Goal: Task Accomplishment & Management: Manage account settings

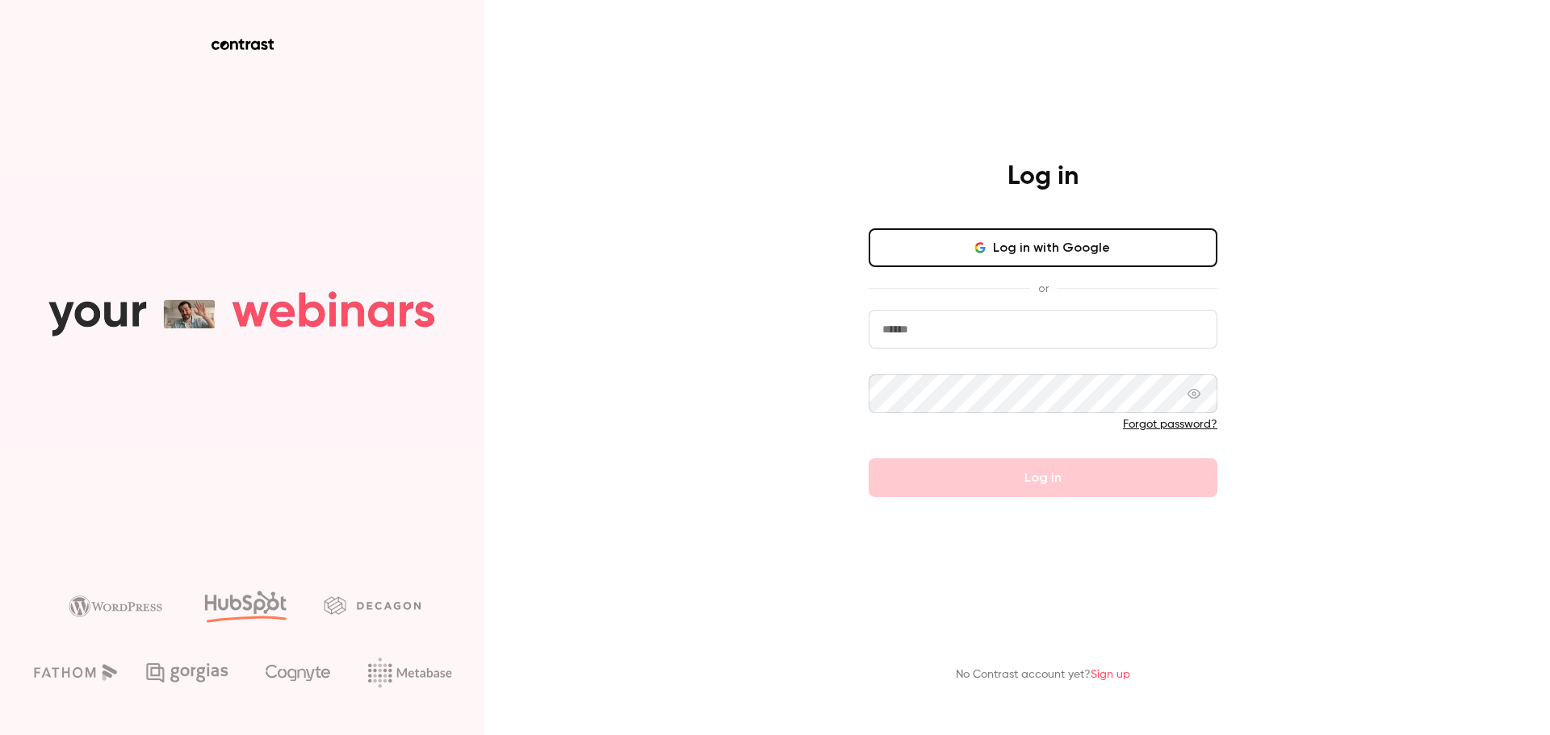
click at [976, 329] on input "email" at bounding box center [1043, 329] width 349 height 39
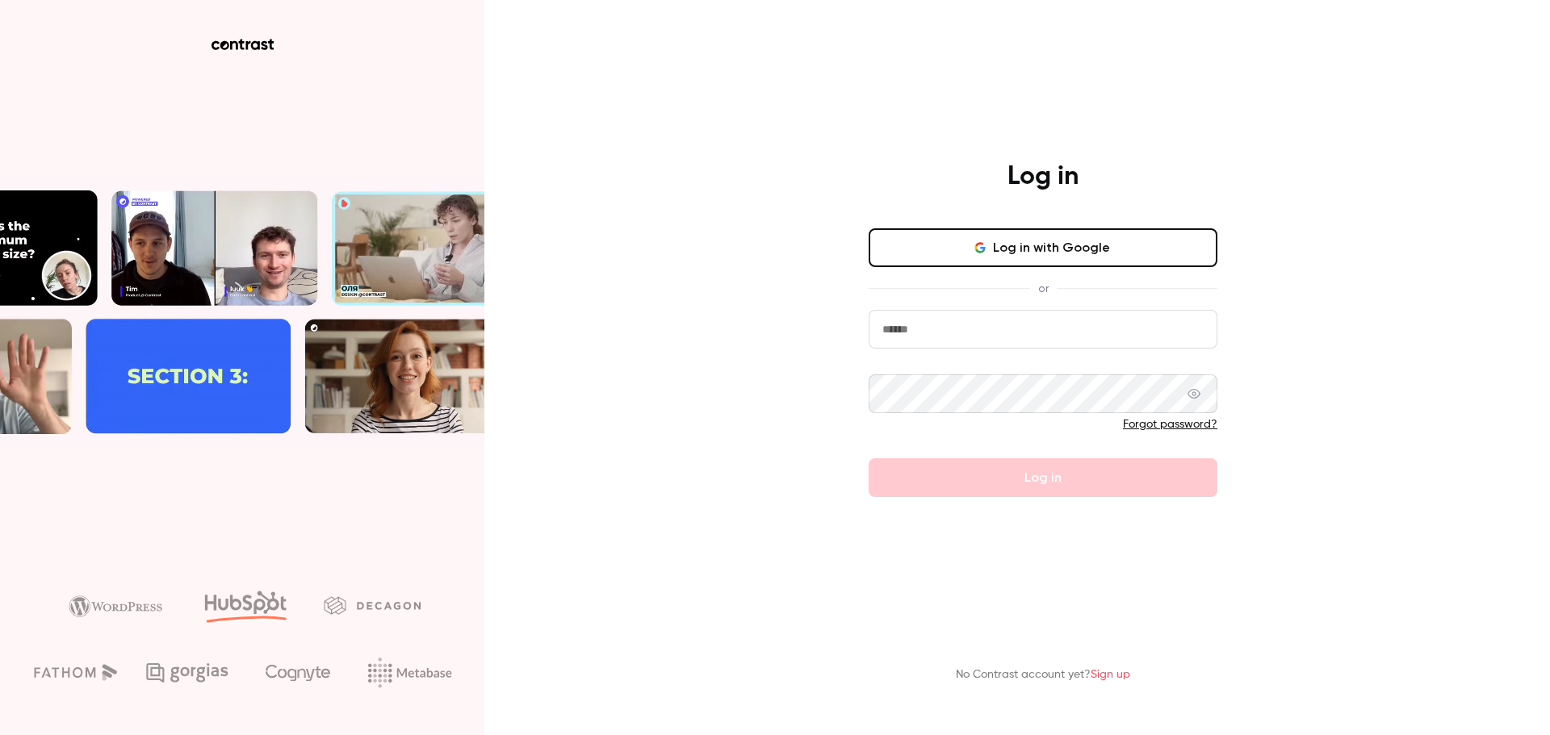
click at [796, 324] on div "Log in Log in with Google or Forgot password? Log in No Contrast account yet? S…" at bounding box center [775, 367] width 1550 height 735
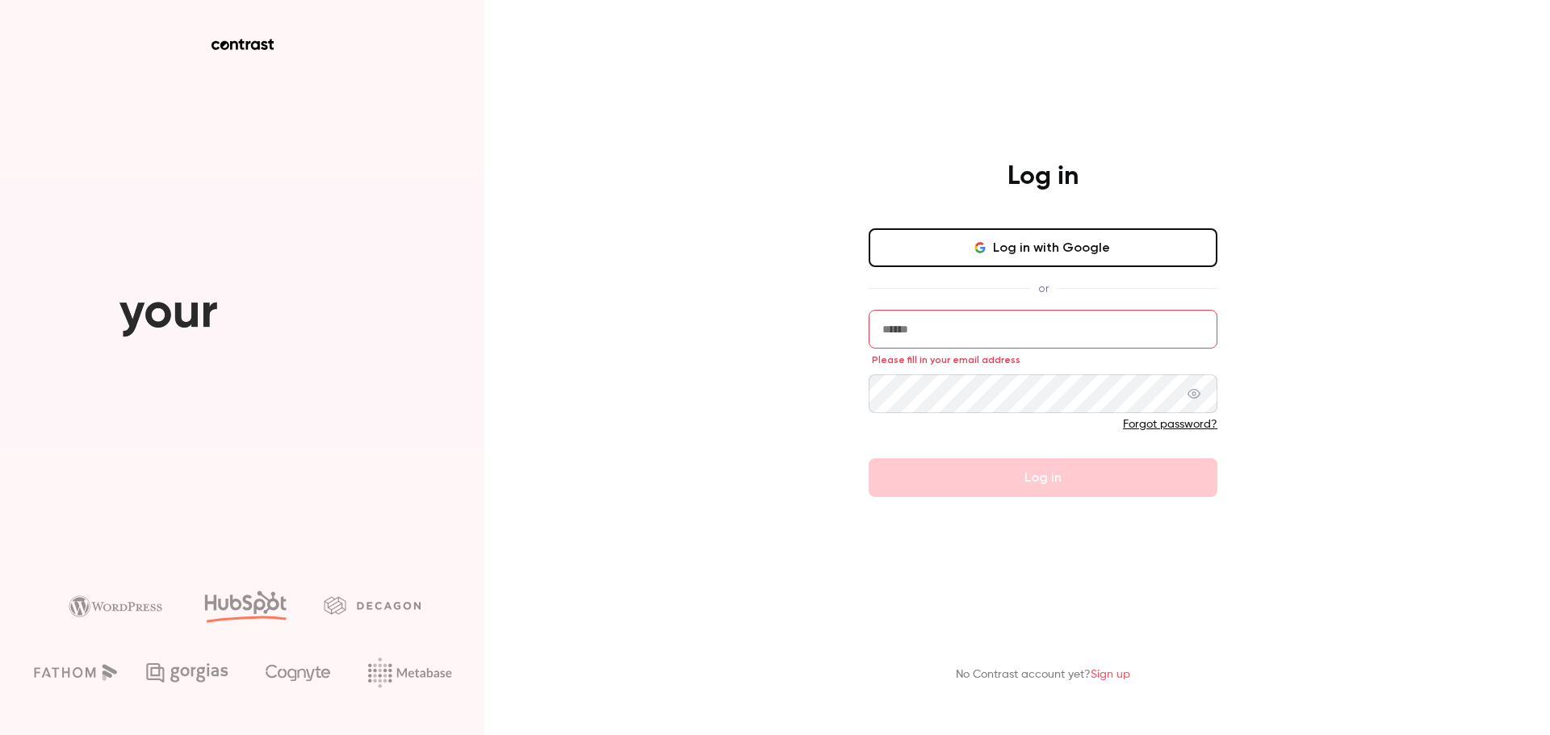
click at [978, 324] on input "email" at bounding box center [1043, 329] width 349 height 39
type input "**********"
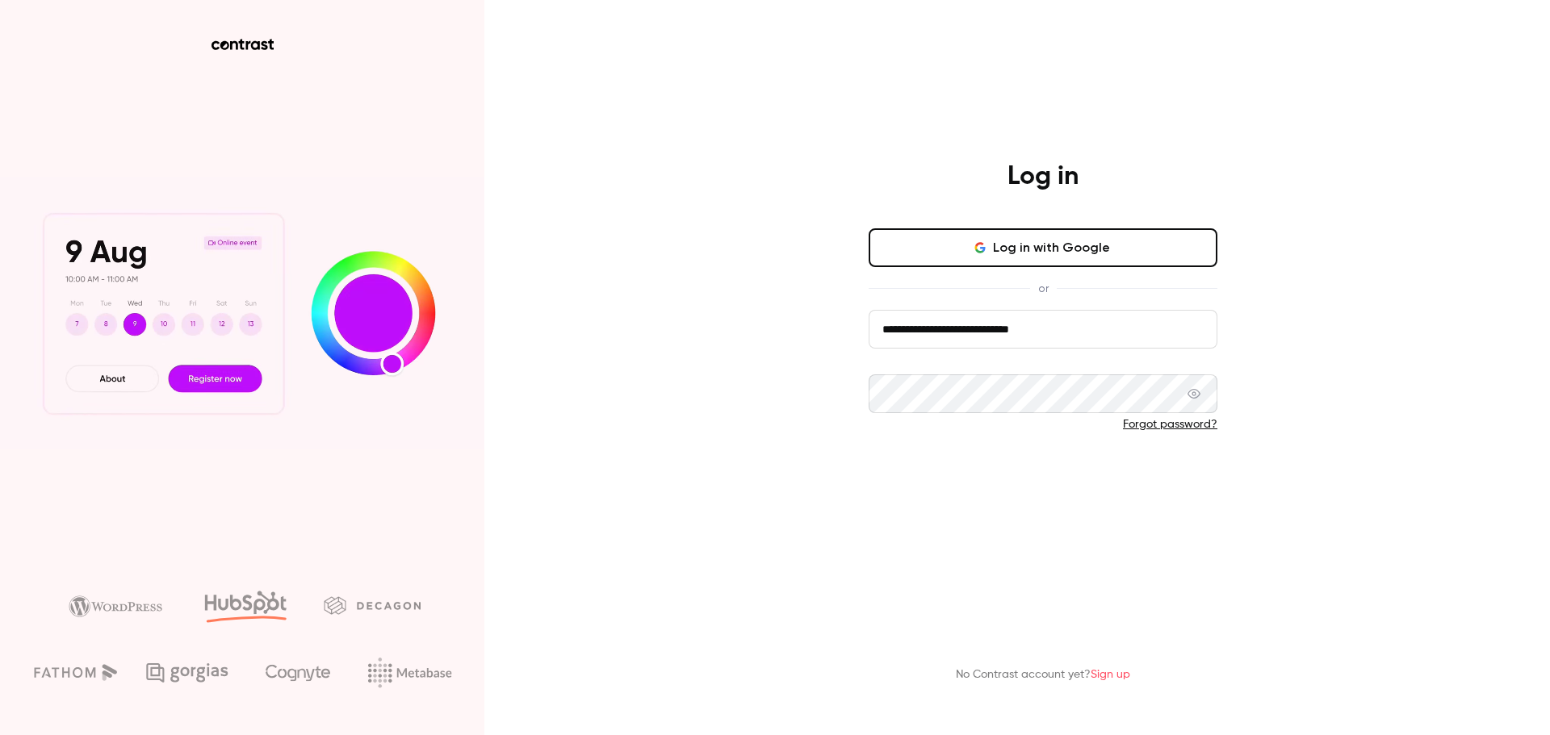
click at [1017, 477] on button "Log in" at bounding box center [1043, 478] width 349 height 39
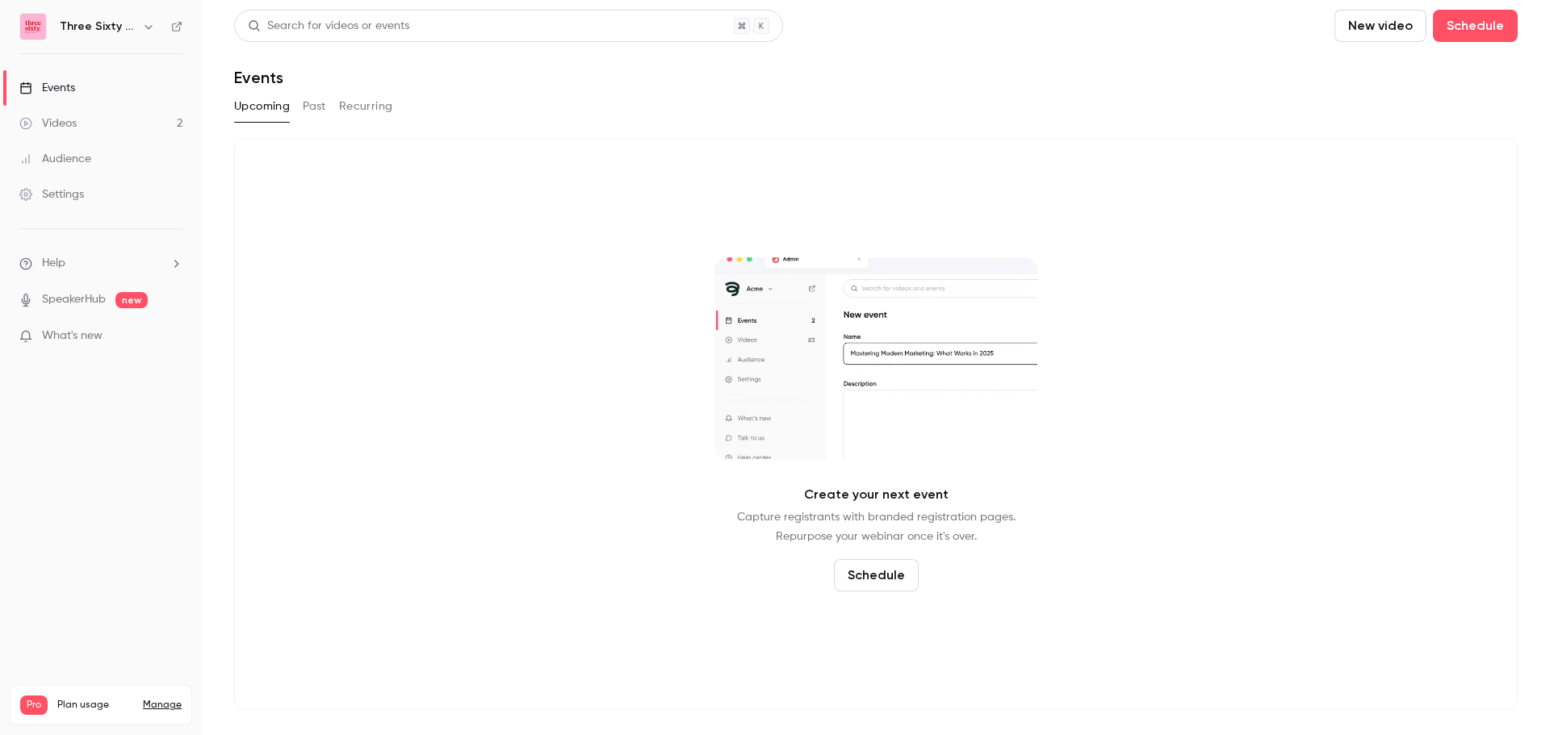
click at [312, 112] on button "Past" at bounding box center [314, 107] width 23 height 26
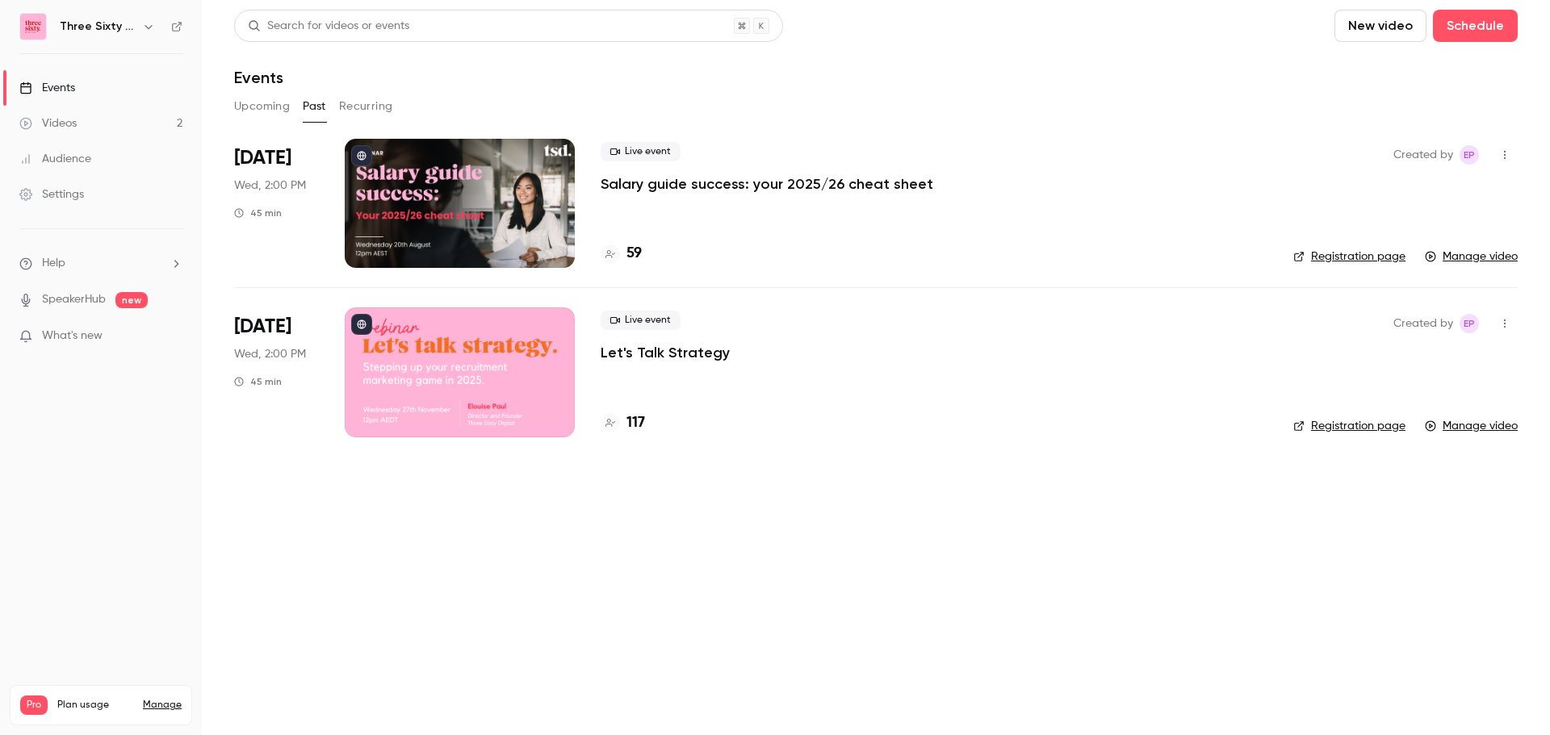
click at [1505, 153] on icon "button" at bounding box center [1504, 154] width 13 height 11
click at [661, 189] on div at bounding box center [775, 367] width 1550 height 735
click at [667, 175] on p "Salary guide success: your 2025/26 cheat sheet" at bounding box center [767, 183] width 333 height 19
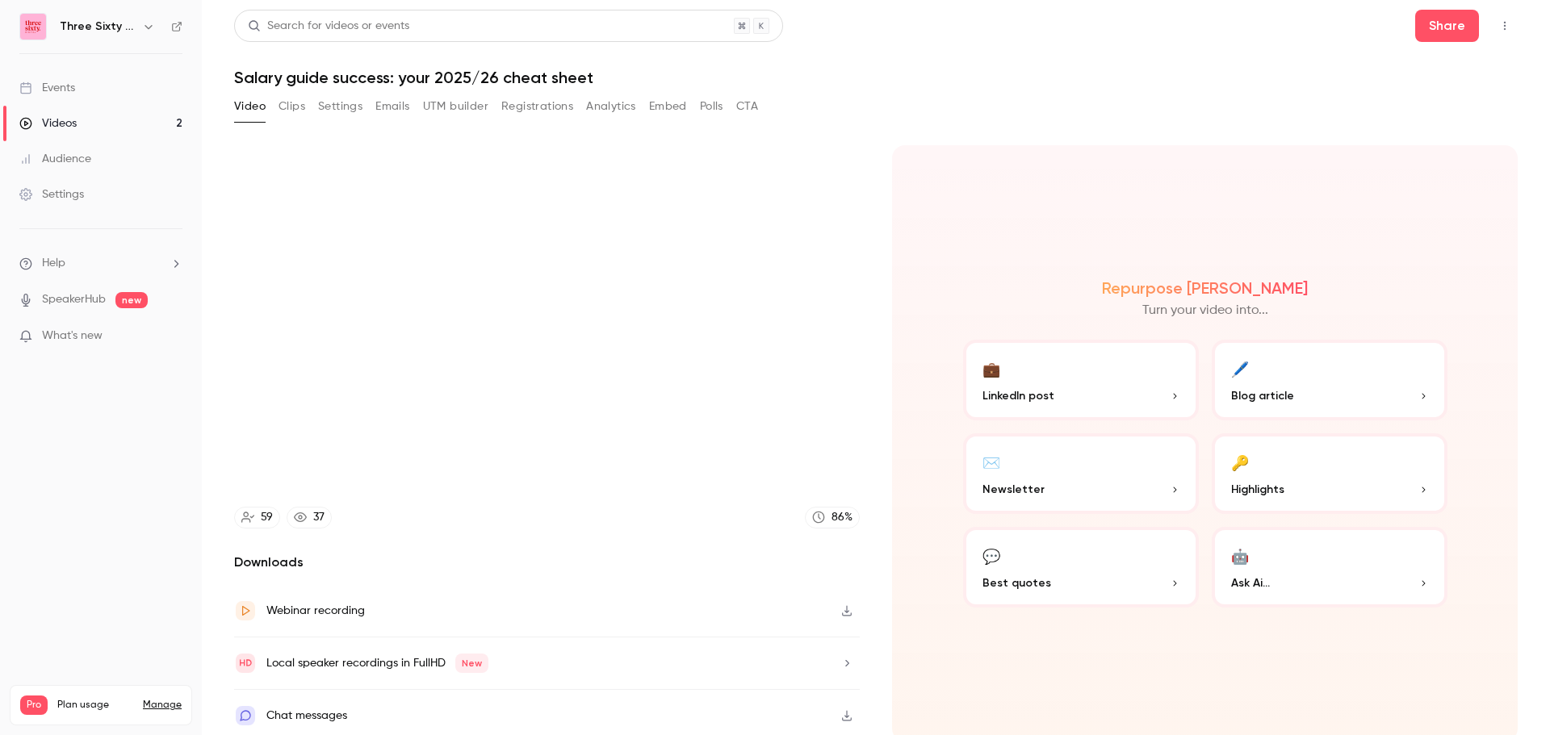
click at [524, 110] on button "Registrations" at bounding box center [537, 107] width 72 height 26
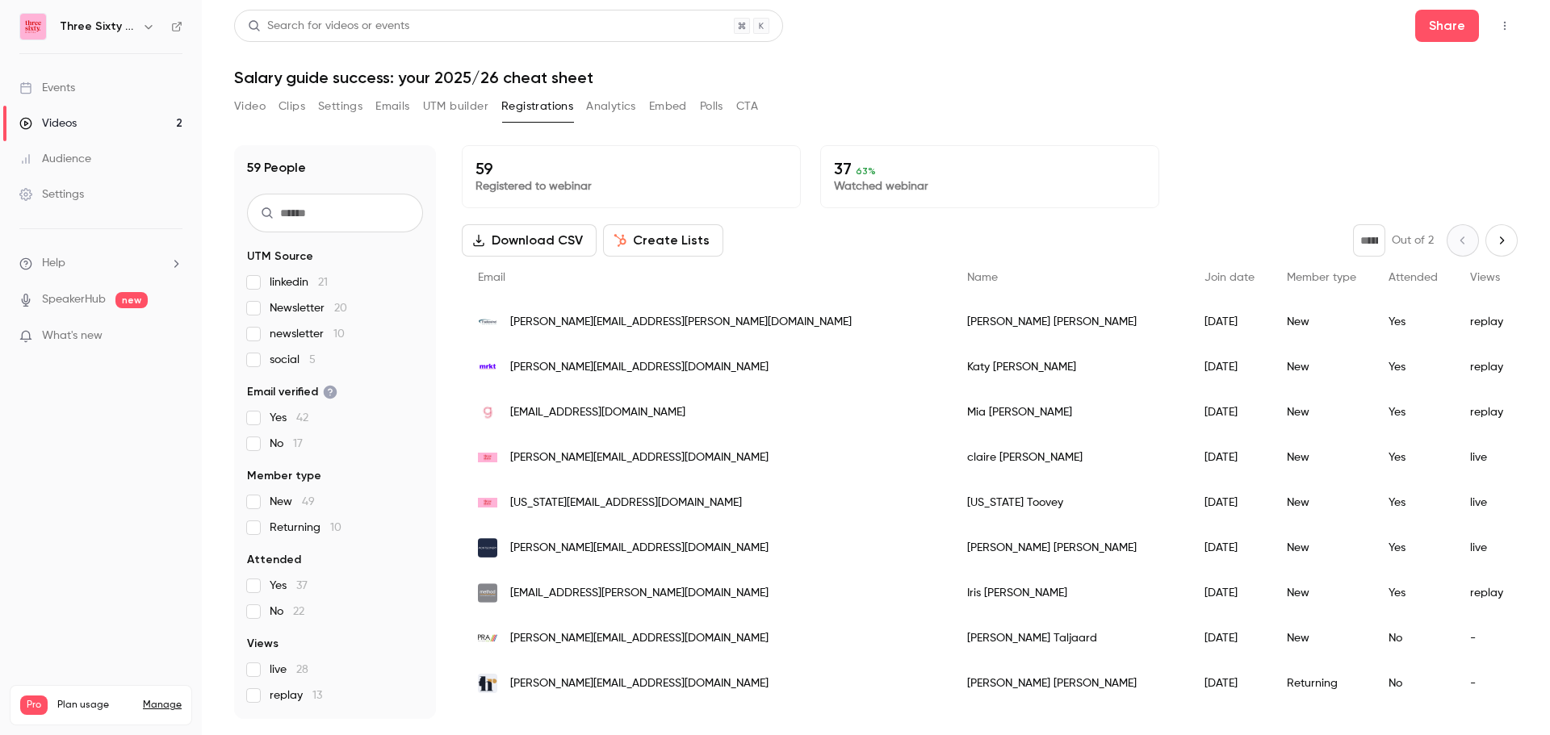
click at [533, 241] on button "Download CSV" at bounding box center [529, 240] width 135 height 32
